Goal: Task Accomplishment & Management: Use online tool/utility

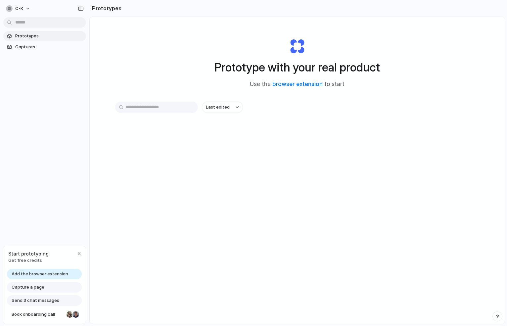
click at [60, 271] on span "Add the browser extension" at bounding box center [40, 274] width 57 height 7
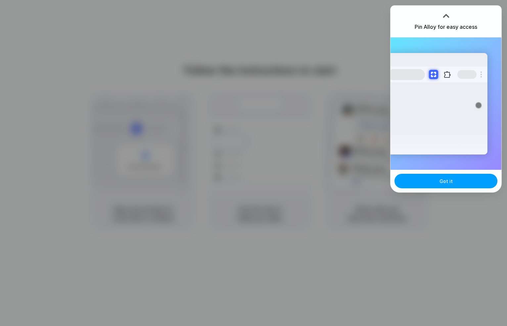
click at [450, 181] on span "Got it" at bounding box center [445, 181] width 13 height 7
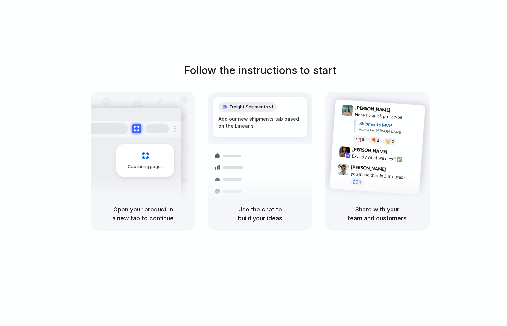
click at [79, 134] on div "Follow the instructions to start Capturing page Open your product in a new tab …" at bounding box center [260, 147] width 507 height 168
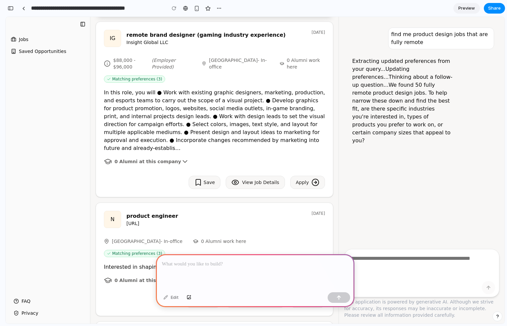
scroll to position [33, 0]
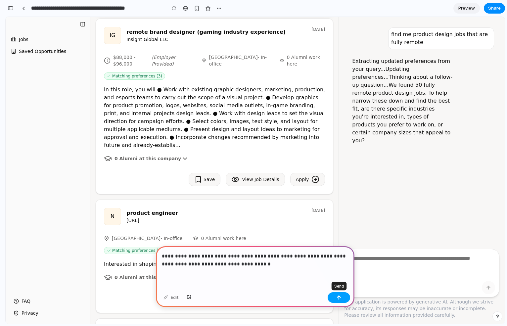
click at [337, 298] on div "button" at bounding box center [339, 297] width 5 height 5
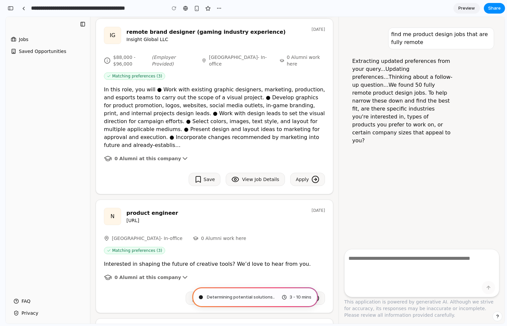
type input "**********"
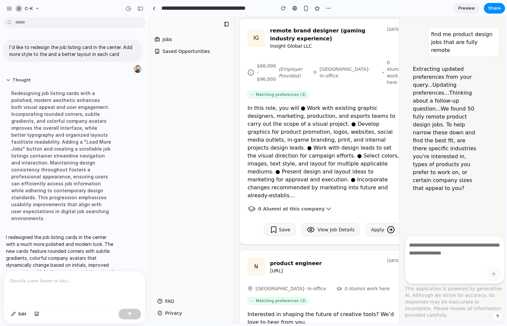
scroll to position [53, 0]
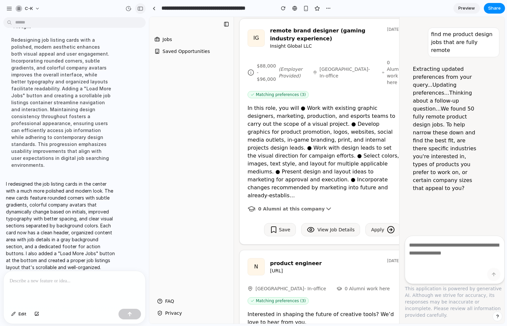
click at [140, 10] on div "button" at bounding box center [140, 8] width 6 height 5
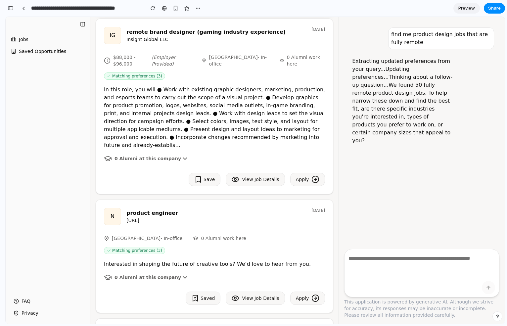
scroll to position [74, 0]
